Goal: Task Accomplishment & Management: Use online tool/utility

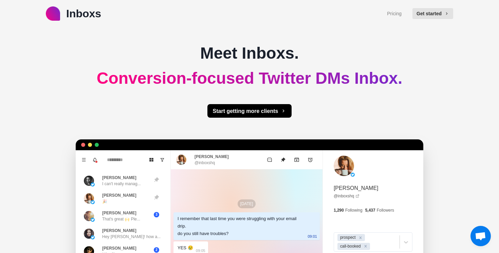
type textarea "*"
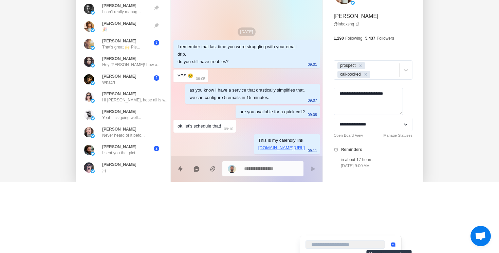
scroll to position [341, 0]
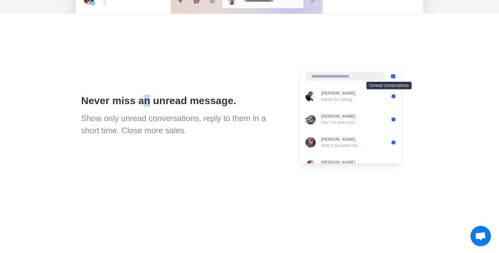
drag, startPoint x: 146, startPoint y: 105, endPoint x: 181, endPoint y: 103, distance: 35.4
click at [165, 103] on h1 "Never miss an unread message." at bounding box center [182, 101] width 202 height 12
click at [182, 103] on h1 "Never miss an unread message." at bounding box center [182, 101] width 202 height 12
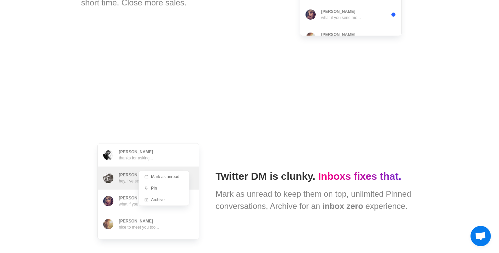
scroll to position [504, 0]
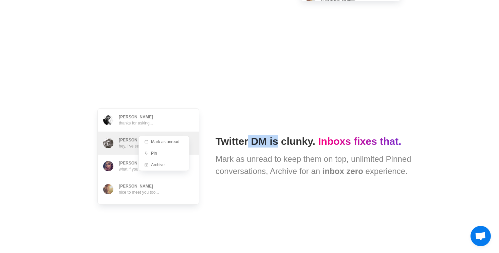
drag, startPoint x: 251, startPoint y: 141, endPoint x: 303, endPoint y: 141, distance: 52.3
click at [289, 141] on h1 "Twitter DM is clunky. Inboxs fixes that." at bounding box center [317, 142] width 202 height 12
click at [313, 141] on h1 "Twitter DM is clunky. Inboxs fixes that." at bounding box center [317, 142] width 202 height 12
drag, startPoint x: 269, startPoint y: 142, endPoint x: 332, endPoint y: 140, distance: 62.5
click at [308, 139] on h1 "Twitter DM is clunky. Inboxs fixes that." at bounding box center [317, 142] width 202 height 12
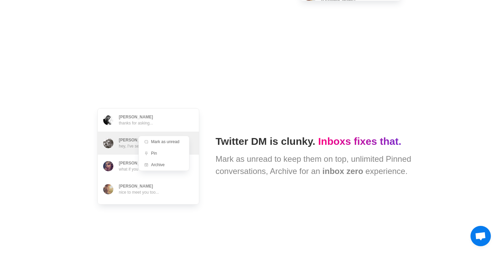
click at [339, 141] on span "Inboxs fixes that." at bounding box center [359, 141] width 83 height 11
drag, startPoint x: 277, startPoint y: 155, endPoint x: 282, endPoint y: 170, distance: 16.1
click at [278, 171] on div "Mark as unread to keep them on top, unlimited Pinned conversations, Archive for…" at bounding box center [317, 165] width 202 height 24
click at [303, 172] on div "Mark as unread to keep them on top, unlimited Pinned conversations, Archive for…" at bounding box center [317, 165] width 202 height 24
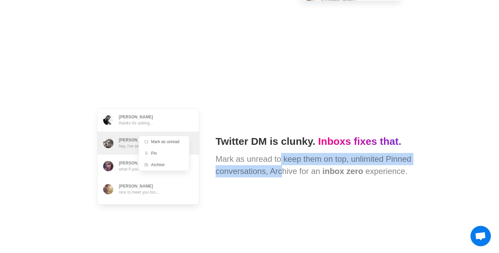
drag, startPoint x: 276, startPoint y: 166, endPoint x: 291, endPoint y: 175, distance: 17.7
click at [278, 176] on div "Mark as unread to keep them on top, unlimited Pinned conversations, Archive for…" at bounding box center [317, 165] width 202 height 24
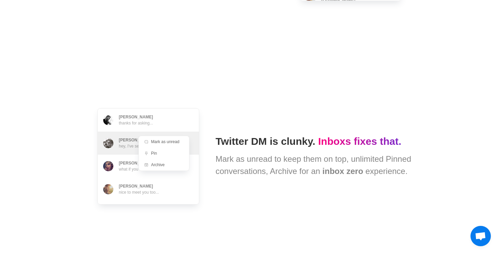
click at [292, 175] on div "Mark as unread to keep them on top, unlimited Pinned conversations, Archive for…" at bounding box center [317, 165] width 202 height 24
drag, startPoint x: 271, startPoint y: 169, endPoint x: 363, endPoint y: 175, distance: 91.9
click at [347, 175] on div "Mark as unread to keep them on top, unlimited Pinned conversations, Archive for…" at bounding box center [317, 165] width 202 height 24
click at [363, 175] on div "Mark as unread to keep them on top, unlimited Pinned conversations, Archive for…" at bounding box center [317, 165] width 202 height 24
drag, startPoint x: 292, startPoint y: 172, endPoint x: 349, endPoint y: 173, distance: 56.1
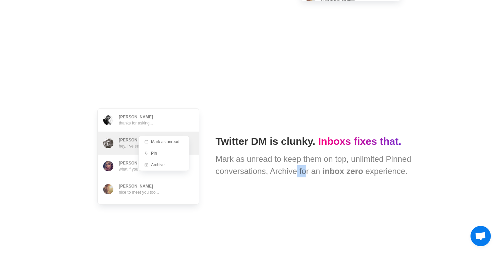
click at [333, 173] on div "Mark as unread to keep them on top, unlimited Pinned conversations, Archive for…" at bounding box center [317, 165] width 202 height 24
click at [349, 173] on span "inbox zero" at bounding box center [343, 171] width 41 height 9
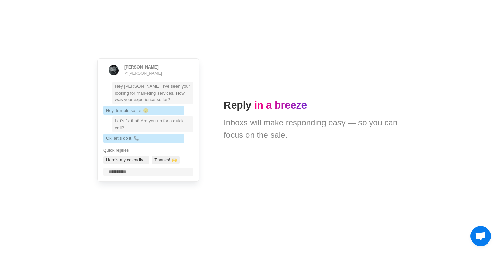
scroll to position [1134, 0]
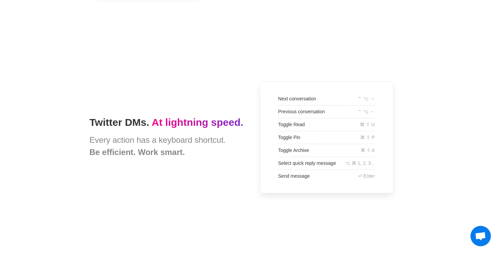
click at [229, 156] on div "Every action has a keyboard shortcut. Be efficient. Work smart." at bounding box center [166, 146] width 154 height 24
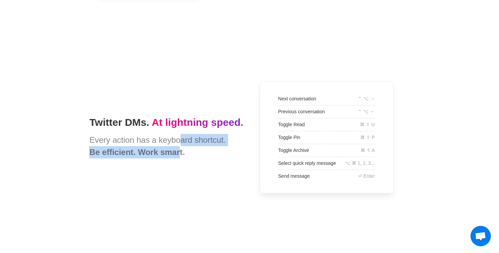
drag, startPoint x: 173, startPoint y: 150, endPoint x: 191, endPoint y: 152, distance: 18.4
click at [173, 151] on div "Every action has a keyboard shortcut. Be efficient. Work smart." at bounding box center [166, 146] width 154 height 24
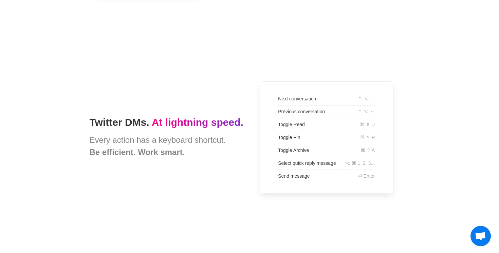
click at [191, 152] on div "Every action has a keyboard shortcut. Be efficient. Work smart." at bounding box center [166, 146] width 154 height 24
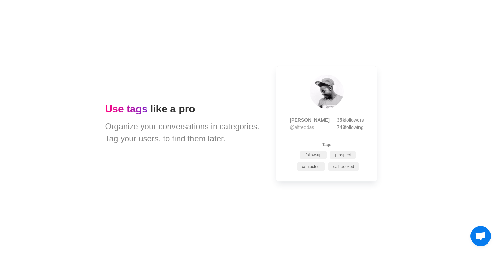
scroll to position [0, 0]
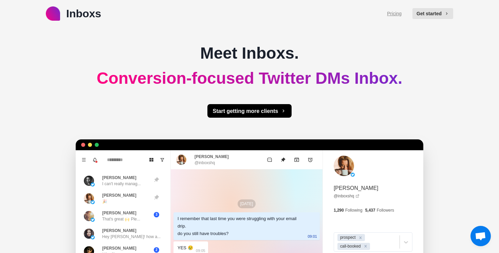
click at [400, 14] on link "Pricing" at bounding box center [394, 13] width 15 height 7
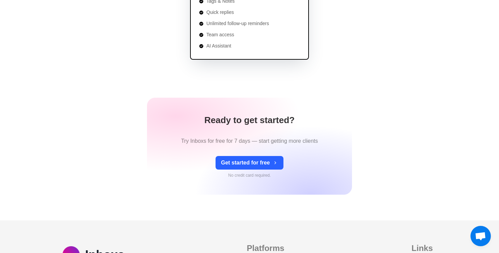
scroll to position [334, 0]
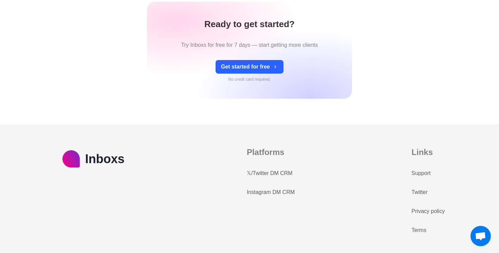
click at [276, 175] on link "𝕏/Twitter DM CRM" at bounding box center [270, 174] width 46 height 8
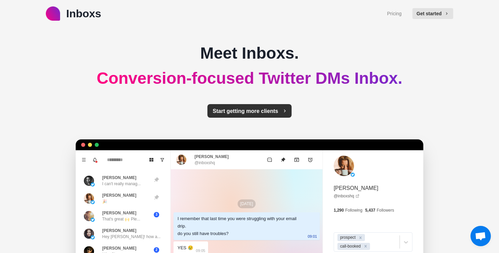
click at [243, 110] on button "Start getting more clients" at bounding box center [250, 111] width 85 height 14
type textarea "*"
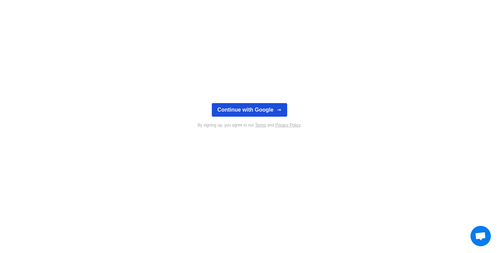
click at [253, 111] on button "Continue with Google" at bounding box center [249, 110] width 75 height 14
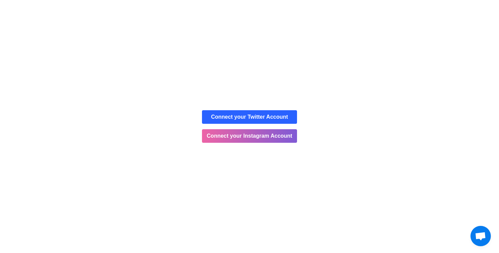
click at [313, 43] on button "Allow" at bounding box center [310, 43] width 31 height 17
click at [266, 116] on button "Connect your Twitter Account" at bounding box center [249, 117] width 95 height 14
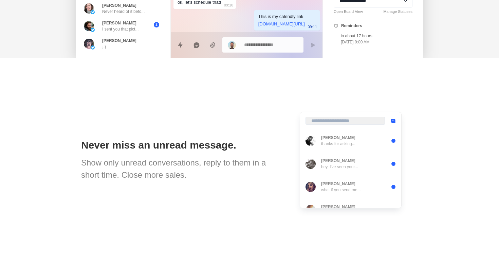
scroll to position [133, 0]
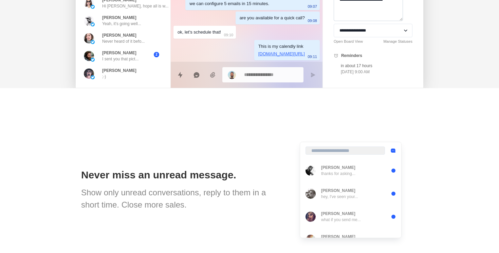
click at [365, 21] on textarea "**********" at bounding box center [368, 7] width 69 height 27
click at [361, 21] on textarea "**********" at bounding box center [368, 7] width 69 height 27
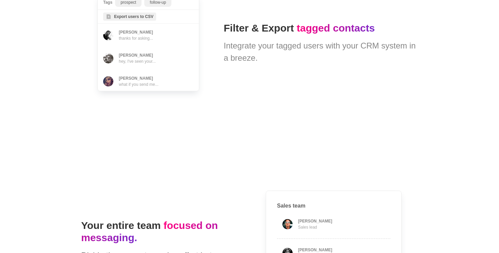
scroll to position [1350, 0]
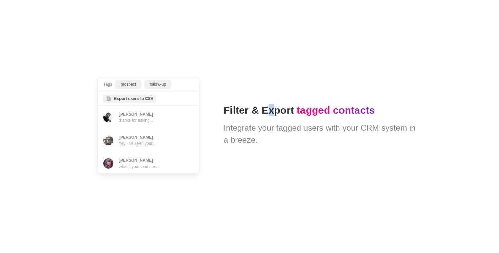
drag, startPoint x: 265, startPoint y: 108, endPoint x: 329, endPoint y: 112, distance: 64.0
click at [318, 111] on h1 "Filter & Export tagged contacts" at bounding box center [321, 110] width 194 height 12
click at [329, 112] on span "tagged contacts" at bounding box center [336, 110] width 78 height 11
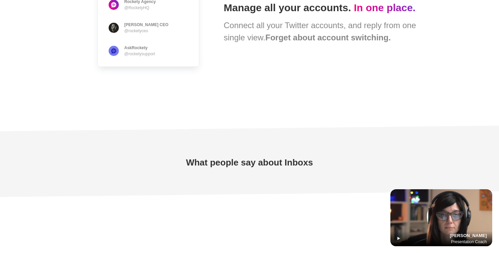
type textarea "*"
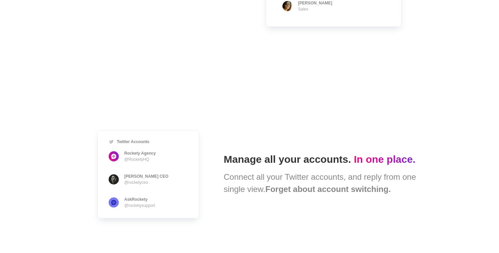
scroll to position [1713, 0]
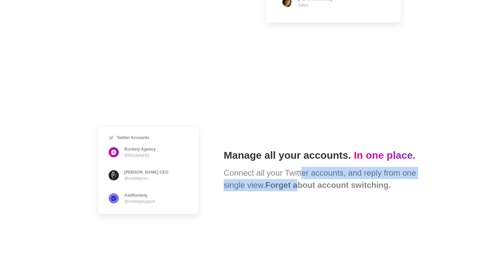
drag, startPoint x: 295, startPoint y: 181, endPoint x: 312, endPoint y: 184, distance: 17.5
click at [294, 182] on div "Connect all your Twitter accounts, and reply from one single view. Forget about…" at bounding box center [321, 179] width 194 height 24
click at [312, 184] on b "Forget about account switching." at bounding box center [328, 185] width 125 height 9
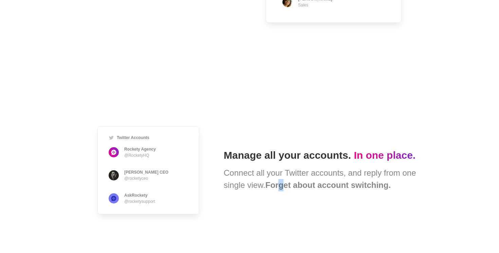
drag, startPoint x: 281, startPoint y: 186, endPoint x: 322, endPoint y: 187, distance: 41.1
click at [303, 187] on b "Forget about account switching." at bounding box center [328, 185] width 125 height 9
drag, startPoint x: 322, startPoint y: 187, endPoint x: 316, endPoint y: 188, distance: 6.2
click at [322, 187] on b "Forget about account switching." at bounding box center [328, 185] width 125 height 9
drag, startPoint x: 283, startPoint y: 187, endPoint x: 332, endPoint y: 187, distance: 49.3
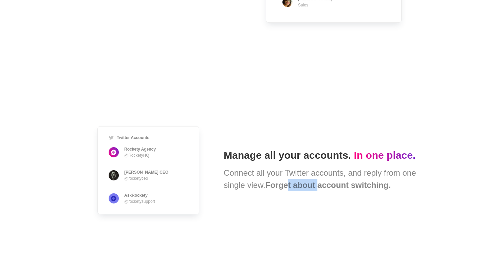
click at [323, 187] on b "Forget about account switching." at bounding box center [328, 185] width 125 height 9
click at [344, 187] on b "Forget about account switching." at bounding box center [328, 185] width 125 height 9
drag, startPoint x: 305, startPoint y: 186, endPoint x: 357, endPoint y: 187, distance: 51.3
click at [327, 187] on b "Forget about account switching." at bounding box center [328, 185] width 125 height 9
drag, startPoint x: 357, startPoint y: 187, endPoint x: 308, endPoint y: 188, distance: 48.2
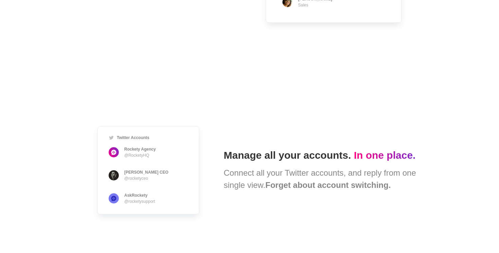
click at [357, 187] on b "Forget about account switching." at bounding box center [328, 185] width 125 height 9
drag, startPoint x: 308, startPoint y: 188, endPoint x: 363, endPoint y: 190, distance: 54.7
click at [349, 190] on b "Forget about account switching." at bounding box center [328, 185] width 125 height 9
click at [366, 190] on b "Forget about account switching." at bounding box center [328, 185] width 125 height 9
drag, startPoint x: 316, startPoint y: 187, endPoint x: 349, endPoint y: 186, distance: 33.0
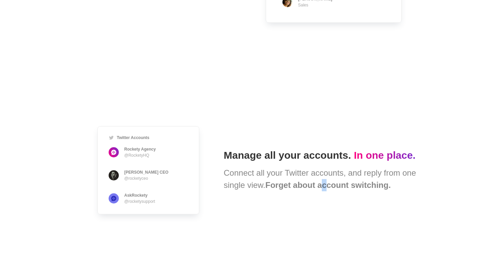
click at [336, 187] on b "Forget about account switching." at bounding box center [328, 185] width 125 height 9
click at [351, 186] on b "Forget about account switching." at bounding box center [328, 185] width 125 height 9
drag, startPoint x: 333, startPoint y: 187, endPoint x: 366, endPoint y: 189, distance: 33.0
click at [356, 189] on b "Forget about account switching." at bounding box center [328, 185] width 125 height 9
click at [366, 189] on b "Forget about account switching." at bounding box center [328, 185] width 125 height 9
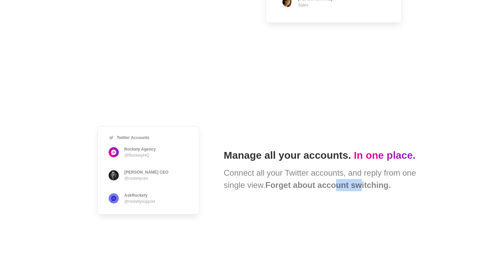
drag, startPoint x: 330, startPoint y: 188, endPoint x: 369, endPoint y: 187, distance: 38.4
click at [359, 188] on b "Forget about account switching." at bounding box center [328, 185] width 125 height 9
click at [368, 187] on b "Forget about account switching." at bounding box center [328, 185] width 125 height 9
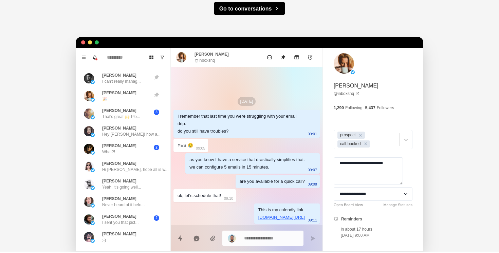
scroll to position [0, 0]
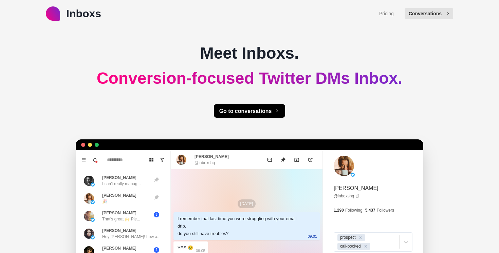
click at [437, 15] on button "Conversations" at bounding box center [429, 13] width 49 height 11
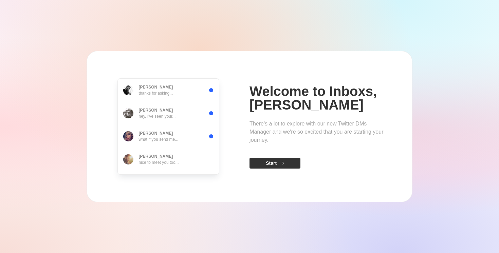
click at [278, 164] on button "Start" at bounding box center [275, 163] width 51 height 11
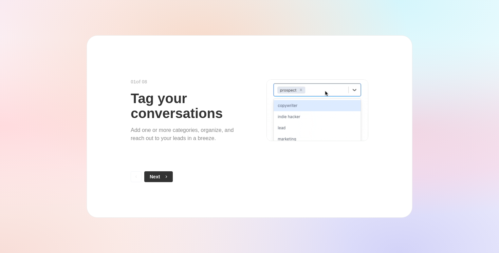
click at [163, 180] on button "Next" at bounding box center [158, 177] width 29 height 11
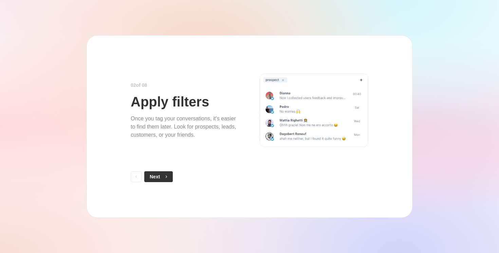
click at [163, 178] on span "button" at bounding box center [165, 177] width 5 height 5
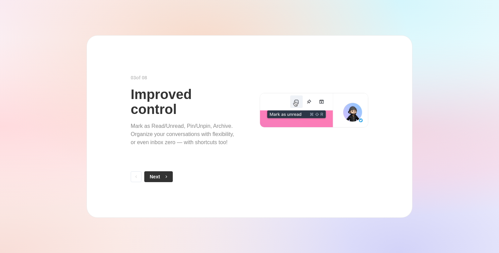
click at [163, 178] on span "button" at bounding box center [165, 177] width 5 height 5
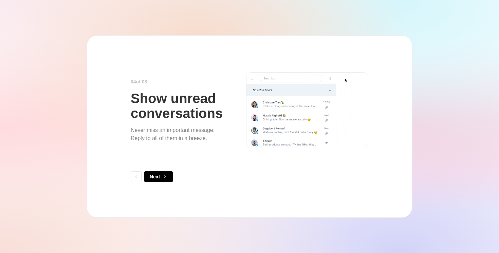
click at [163, 179] on span "button" at bounding box center [165, 177] width 5 height 5
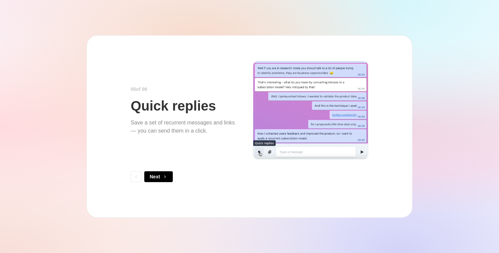
click at [163, 179] on span "button" at bounding box center [165, 177] width 5 height 5
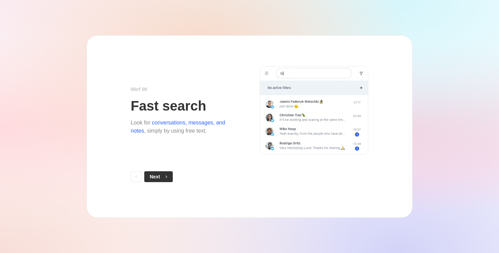
click at [162, 179] on button "Next" at bounding box center [158, 177] width 29 height 11
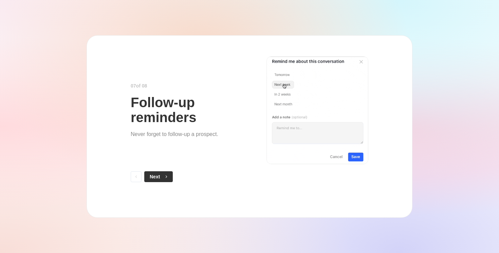
click at [162, 180] on button "Next" at bounding box center [158, 177] width 29 height 11
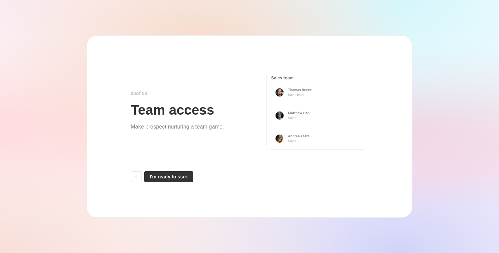
click at [161, 181] on button "I'm ready to start" at bounding box center [168, 177] width 49 height 11
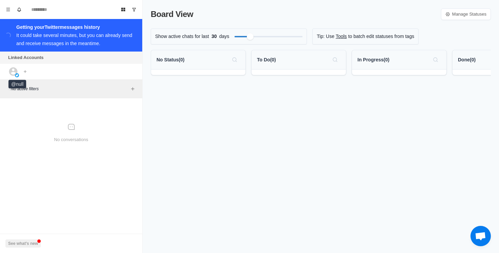
click at [18, 76] on img at bounding box center [17, 75] width 4 height 4
click at [25, 72] on icon "Add account" at bounding box center [25, 71] width 3 height 3
click at [53, 90] on button "Connect X account" at bounding box center [61, 87] width 76 height 12
click at [33, 244] on button "See what's new" at bounding box center [22, 244] width 35 height 8
click at [102, 242] on div "See what's new" at bounding box center [71, 243] width 142 height 19
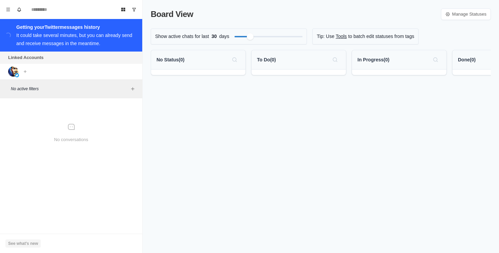
click at [30, 244] on button "See what's new" at bounding box center [22, 244] width 35 height 8
click at [197, 225] on div "Board View Manage Statuses Show active chats for last 30 days Tip: Use Tools to…" at bounding box center [321, 126] width 357 height 253
click at [212, 172] on div "Board View Manage Statuses Show active chats for last 30 days Tip: Use Tools to…" at bounding box center [321, 126] width 357 height 253
click at [312, 169] on div "Board View Manage Statuses Show active chats for last 30 days Tip: Use Tools to…" at bounding box center [321, 126] width 357 height 253
click at [257, 37] on div "Filter by activity days" at bounding box center [255, 37] width 8 height 8
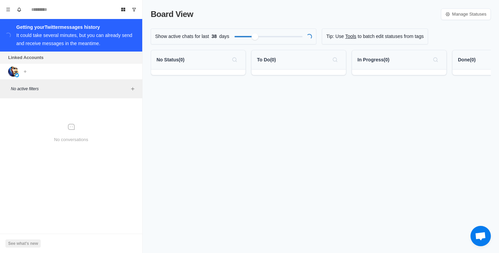
click at [259, 147] on div "Board View Manage Statuses Show active chats for last 38 days Loading... Tip: U…" at bounding box center [321, 126] width 357 height 253
click at [82, 32] on div "Getting your Twitter messages history It could take several minutes, but you ca…" at bounding box center [76, 35] width 121 height 24
click at [261, 186] on div "Board View Manage Statuses Show active chats for last 38 days Tip: Use Tools to…" at bounding box center [321, 126] width 357 height 253
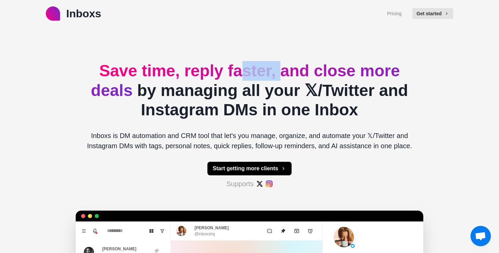
drag, startPoint x: 236, startPoint y: 69, endPoint x: 302, endPoint y: 70, distance: 66.6
click at [279, 70] on span "Save time, reply faster, and close more deals" at bounding box center [245, 81] width 309 height 38
click at [302, 69] on span "Save time, reply faster, and close more deals" at bounding box center [245, 81] width 309 height 38
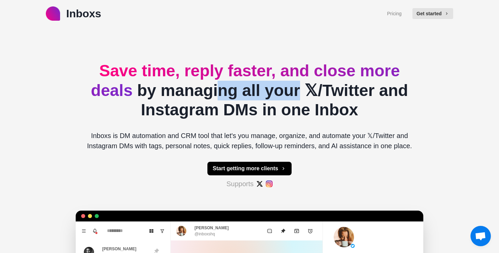
drag, startPoint x: 242, startPoint y: 87, endPoint x: 309, endPoint y: 87, distance: 66.9
click at [297, 87] on h2 "Save time, reply faster, and close more deals by managing all your 𝕏/Twitter an…" at bounding box center [249, 90] width 337 height 59
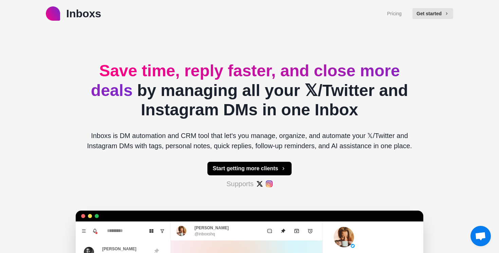
drag, startPoint x: 309, startPoint y: 87, endPoint x: 279, endPoint y: 90, distance: 30.4
click at [309, 86] on h2 "Save time, reply faster, and close more deals by managing all your 𝕏/Twitter an…" at bounding box center [249, 90] width 337 height 59
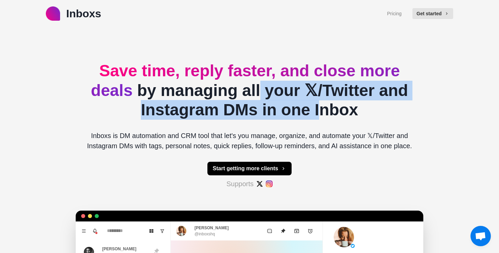
drag, startPoint x: 251, startPoint y: 89, endPoint x: 309, endPoint y: 105, distance: 60.9
click at [309, 105] on h2 "Save time, reply faster, and close more deals by managing all your 𝕏/Twitter an…" at bounding box center [249, 90] width 337 height 59
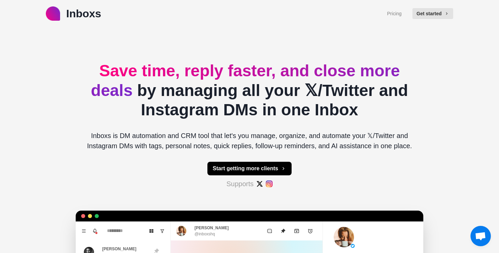
click at [352, 106] on h2 "Save time, reply faster, and close more deals by managing all your 𝕏/Twitter an…" at bounding box center [249, 90] width 337 height 59
drag, startPoint x: 261, startPoint y: 108, endPoint x: 323, endPoint y: 104, distance: 62.6
click at [305, 106] on h2 "Save time, reply faster, and close more deals by managing all your 𝕏/Twitter an…" at bounding box center [249, 90] width 337 height 59
click at [323, 104] on h2 "Save time, reply faster, and close more deals by managing all your 𝕏/Twitter an…" at bounding box center [249, 90] width 337 height 59
click at [482, 234] on span "Open chat" at bounding box center [480, 237] width 11 height 10
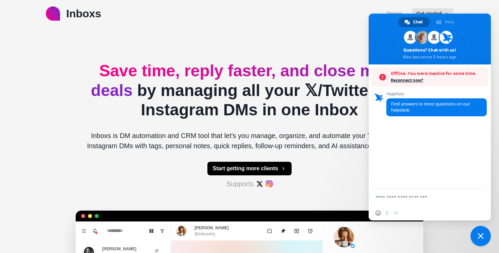
click at [405, 198] on textarea "Compose your message..." at bounding box center [423, 198] width 94 height 6
type textarea "*"
paste textarea "**********"
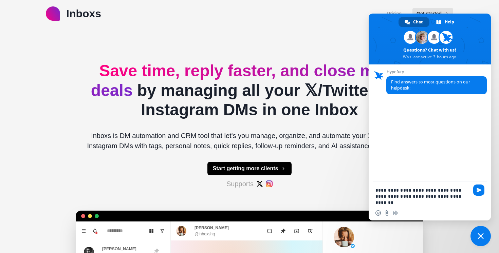
paste textarea "**********"
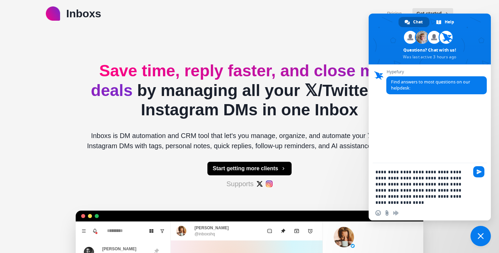
drag, startPoint x: 433, startPoint y: 198, endPoint x: 438, endPoint y: 198, distance: 5.1
click at [436, 198] on textarea "**********" at bounding box center [423, 187] width 94 height 37
click at [438, 198] on textarea "**********" at bounding box center [423, 187] width 94 height 37
drag, startPoint x: 431, startPoint y: 198, endPoint x: 446, endPoint y: 197, distance: 15.3
click at [445, 197] on textarea "**********" at bounding box center [423, 187] width 94 height 37
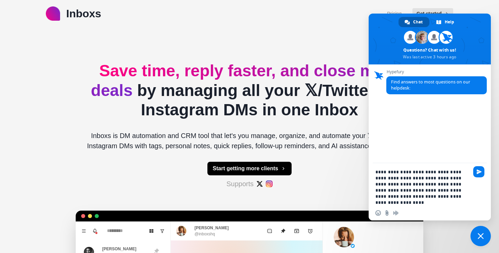
click at [446, 197] on textarea "**********" at bounding box center [423, 187] width 94 height 37
drag, startPoint x: 447, startPoint y: 198, endPoint x: 425, endPoint y: 199, distance: 22.5
click at [425, 199] on textarea "**********" at bounding box center [423, 187] width 94 height 37
click at [455, 198] on textarea "**********" at bounding box center [423, 187] width 94 height 37
type textarea "**********"
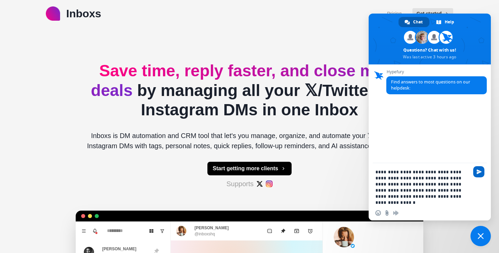
click at [480, 174] on span "Send" at bounding box center [479, 172] width 5 height 5
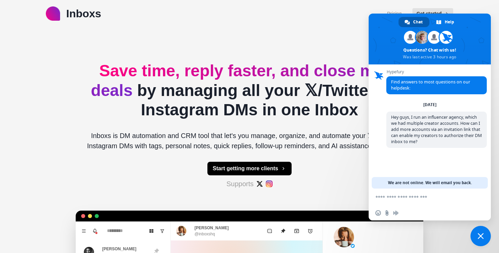
click at [428, 199] on textarea "Compose your message..." at bounding box center [423, 198] width 94 height 6
click at [433, 158] on div "Hypefury Find answers to most questions on our helpdesk: [DATE] Hey guys, I run…" at bounding box center [437, 119] width 101 height 98
click at [420, 199] on textarea "Compose your message..." at bounding box center [423, 198] width 94 height 6
type textarea "**********"
drag, startPoint x: 421, startPoint y: 184, endPoint x: 459, endPoint y: 183, distance: 38.4
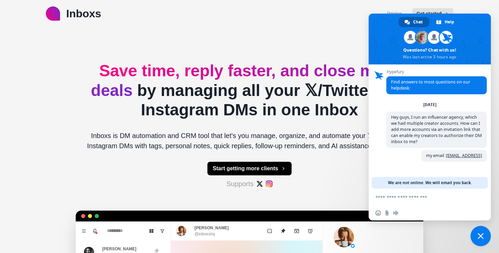
click at [457, 183] on span "We are not online. We will email you back." at bounding box center [430, 183] width 84 height 12
click at [459, 183] on span "We are not online. We will email you back." at bounding box center [430, 183] width 84 height 12
click at [448, 195] on textarea "Compose your message..." at bounding box center [423, 198] width 94 height 6
